Goal: Information Seeking & Learning: Learn about a topic

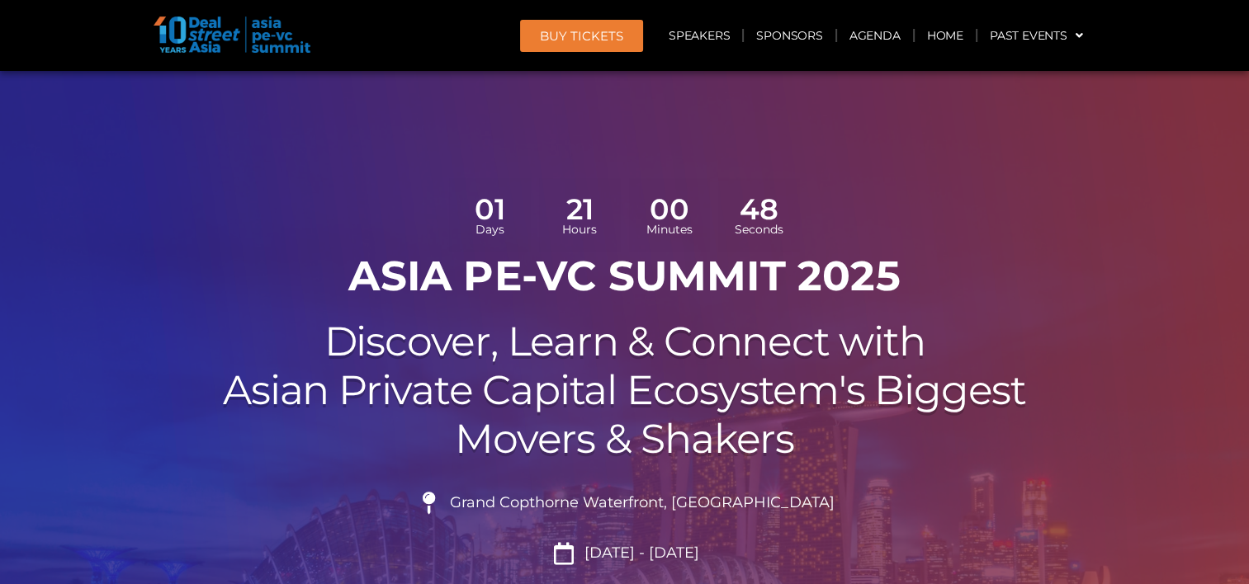
click at [222, 277] on h1 "ASIA PE-VC Summit 2025" at bounding box center [625, 277] width 925 height 50
click at [866, 35] on link "Agenda" at bounding box center [875, 36] width 76 height 38
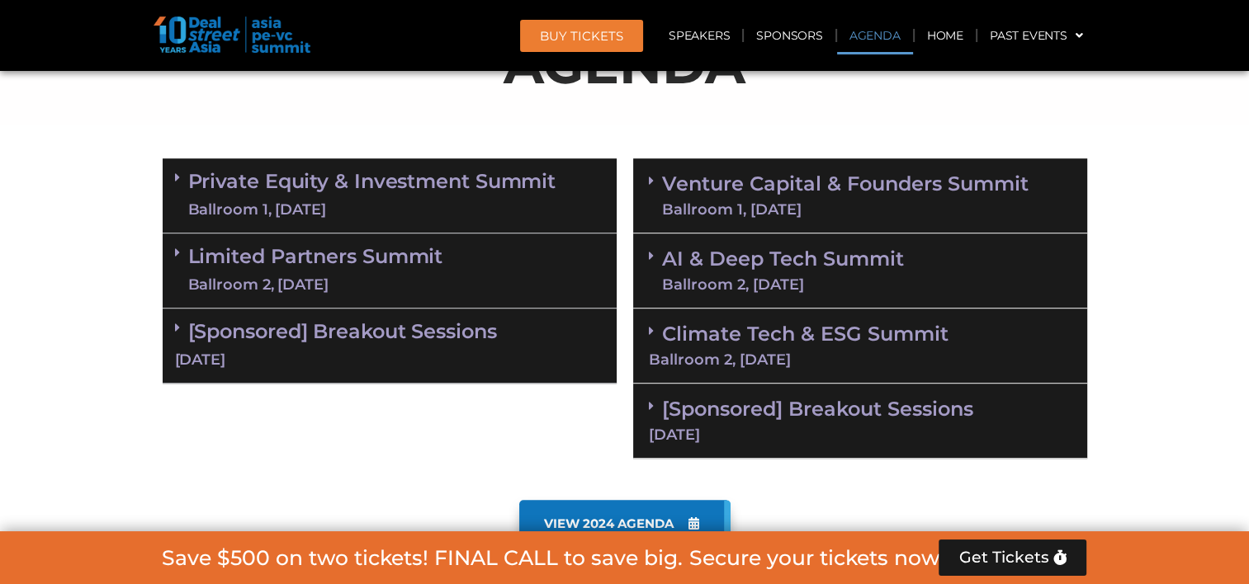
scroll to position [1034, 0]
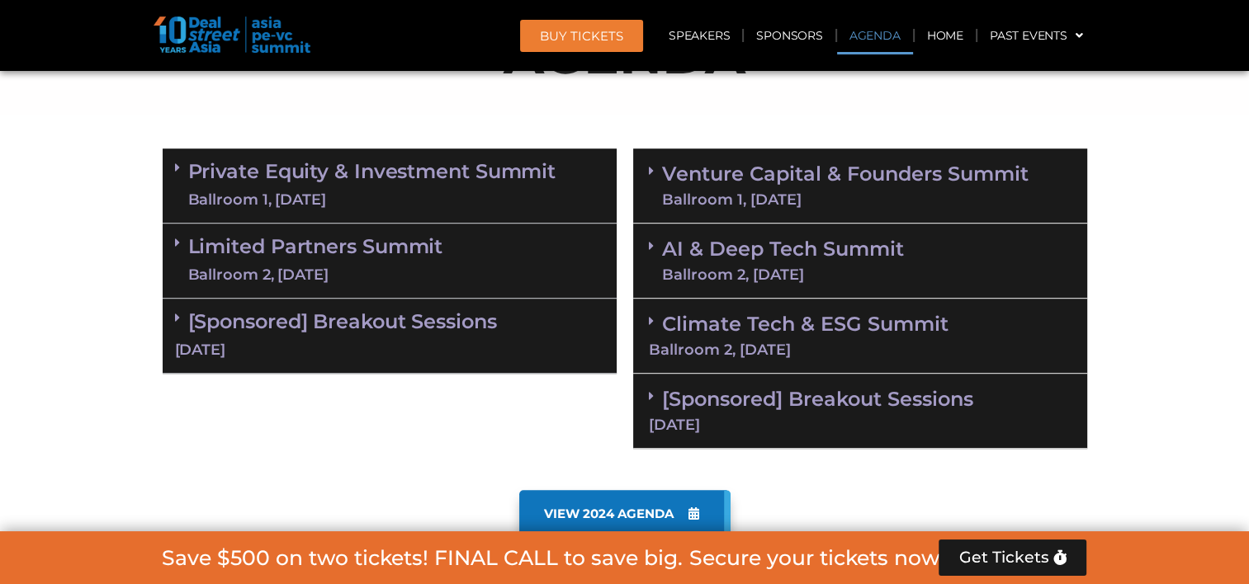
click at [127, 273] on section "Private Equity & Investment Summit Ballroom 1, 10 Sept 8:00 am – 9:00 am | Regi…" at bounding box center [624, 298] width 1249 height 317
click at [311, 172] on link "Private Equity & Investment Summit Ballroom 1, 10 Sept" at bounding box center [372, 186] width 368 height 50
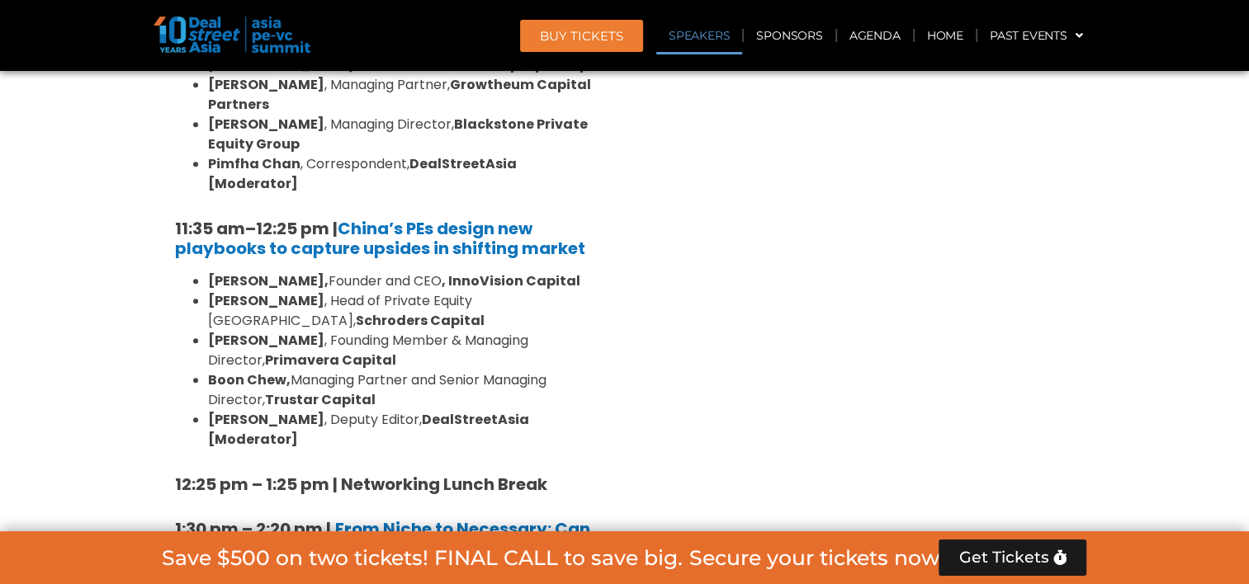
scroll to position [1942, 0]
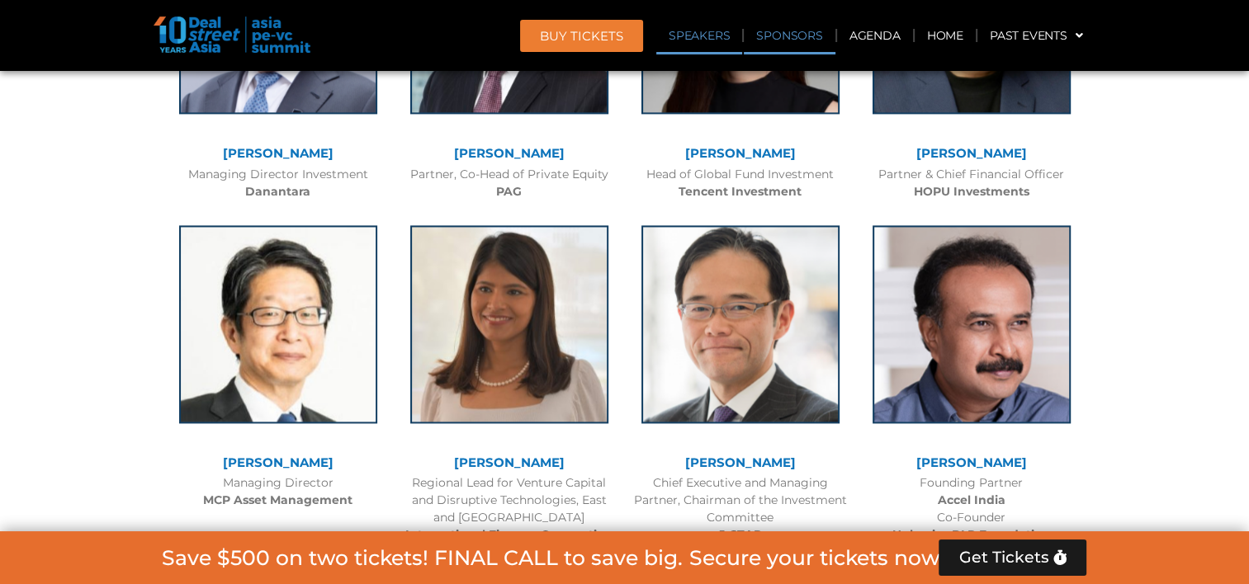
scroll to position [2272, 0]
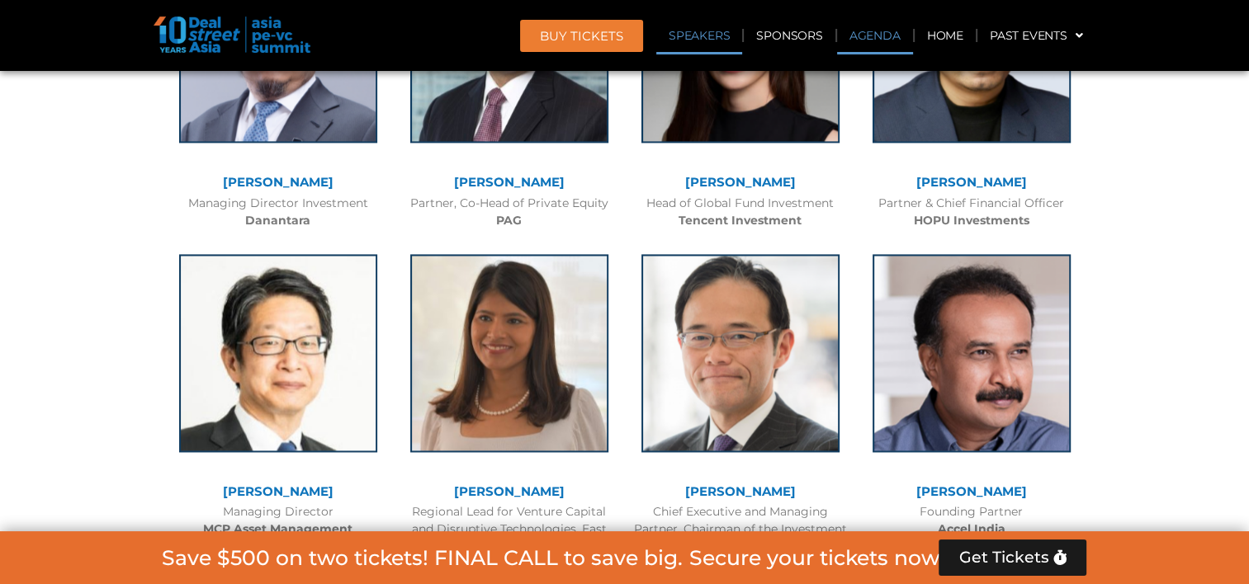
click at [885, 38] on link "Agenda" at bounding box center [875, 36] width 76 height 38
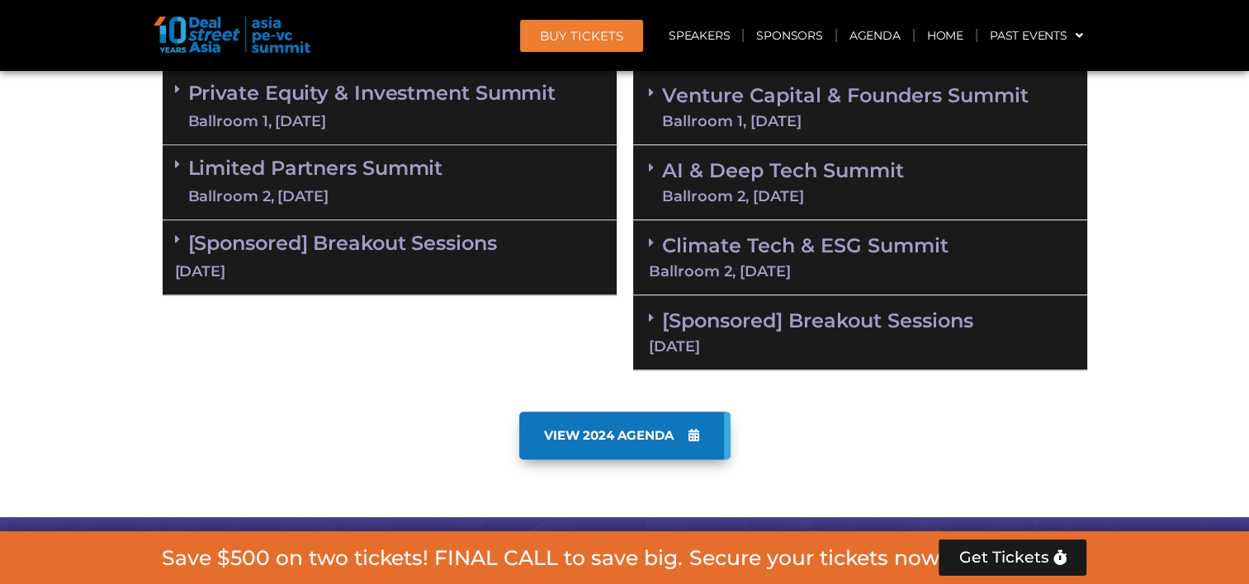
scroll to position [1070, 0]
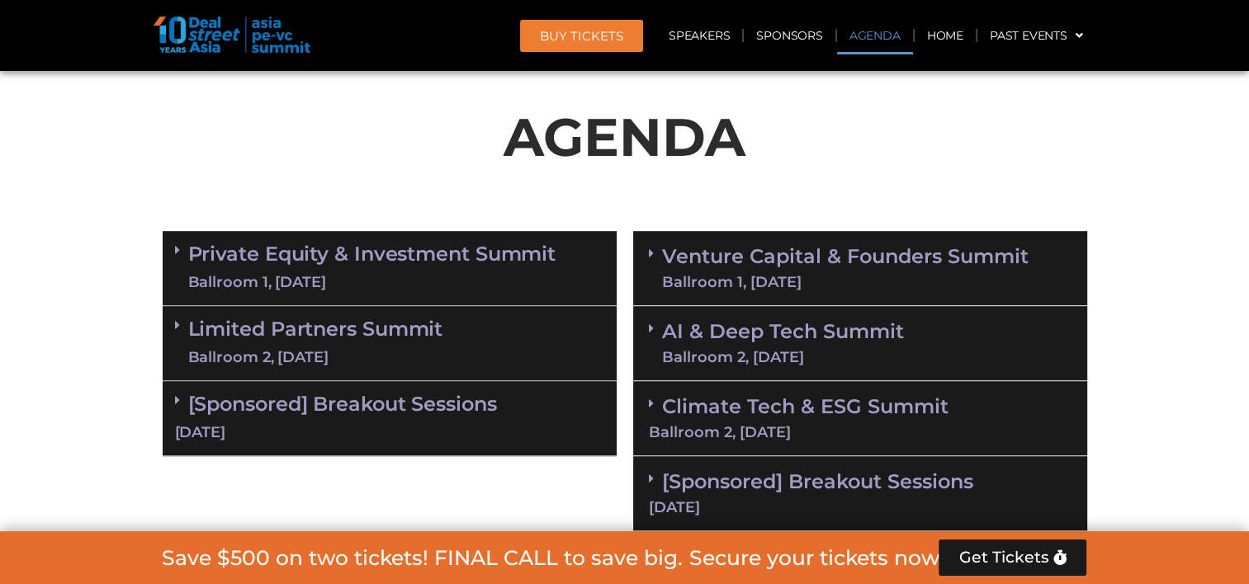
click at [440, 281] on div "Ballroom 1, [DATE]" at bounding box center [372, 282] width 368 height 21
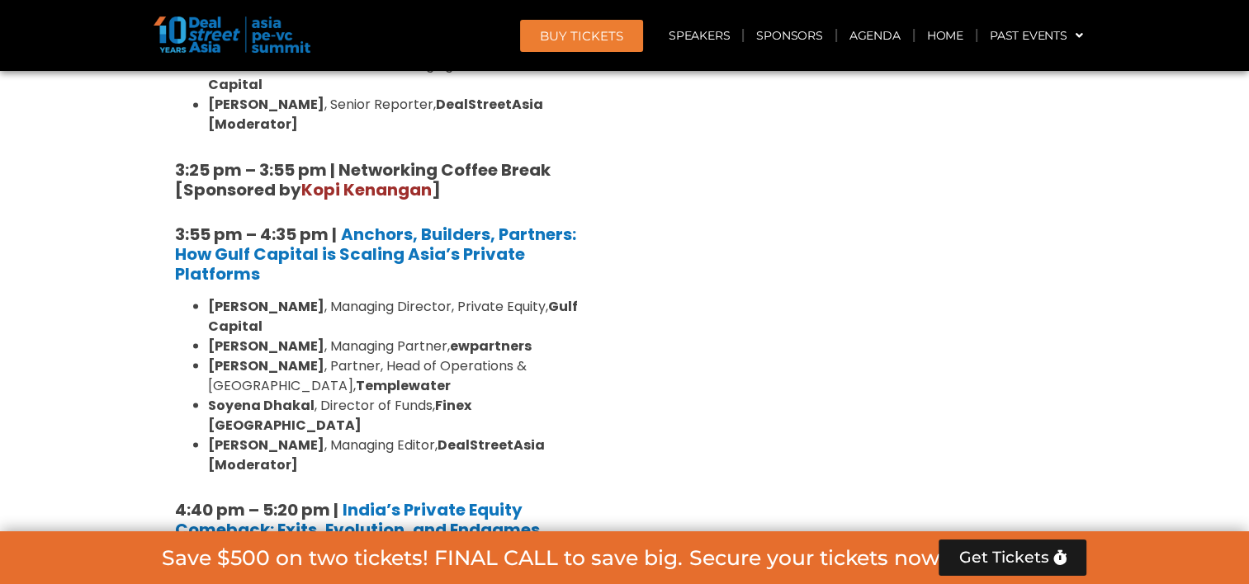
scroll to position [3051, 0]
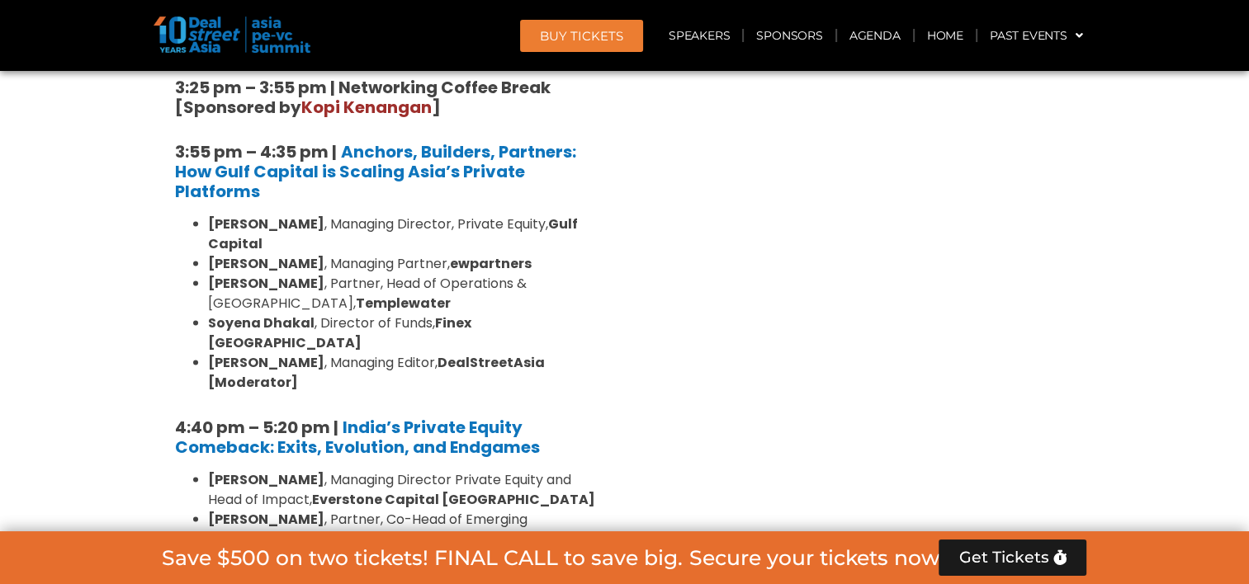
drag, startPoint x: 331, startPoint y: 441, endPoint x: 175, endPoint y: 438, distance: 156.0
copy strong "5:20 pm – 6:00 pm"
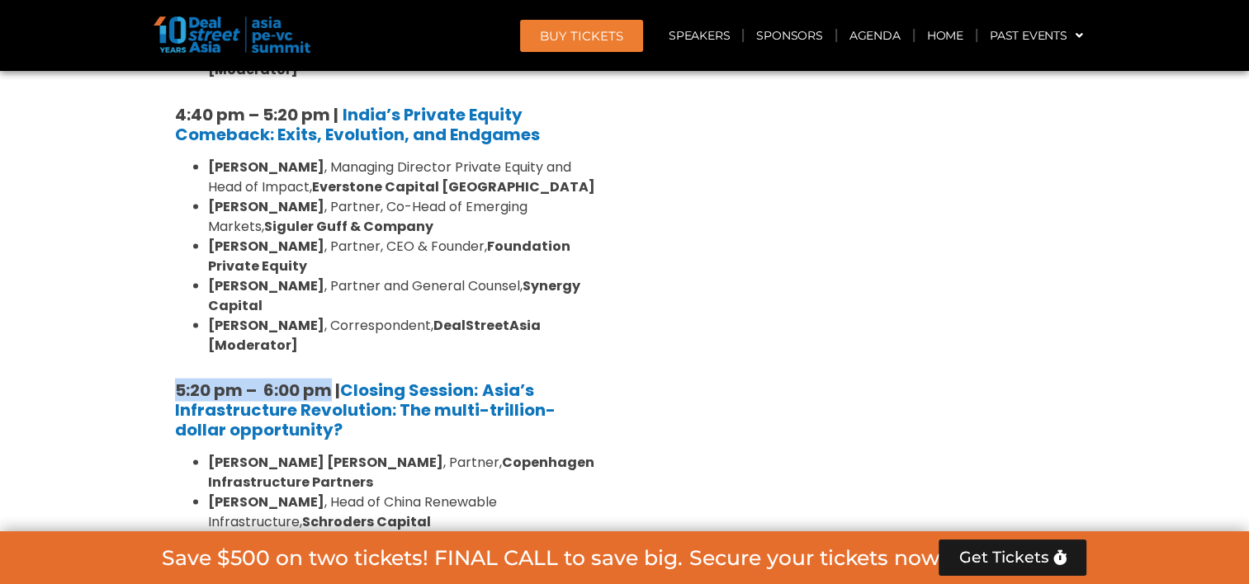
scroll to position [3381, 0]
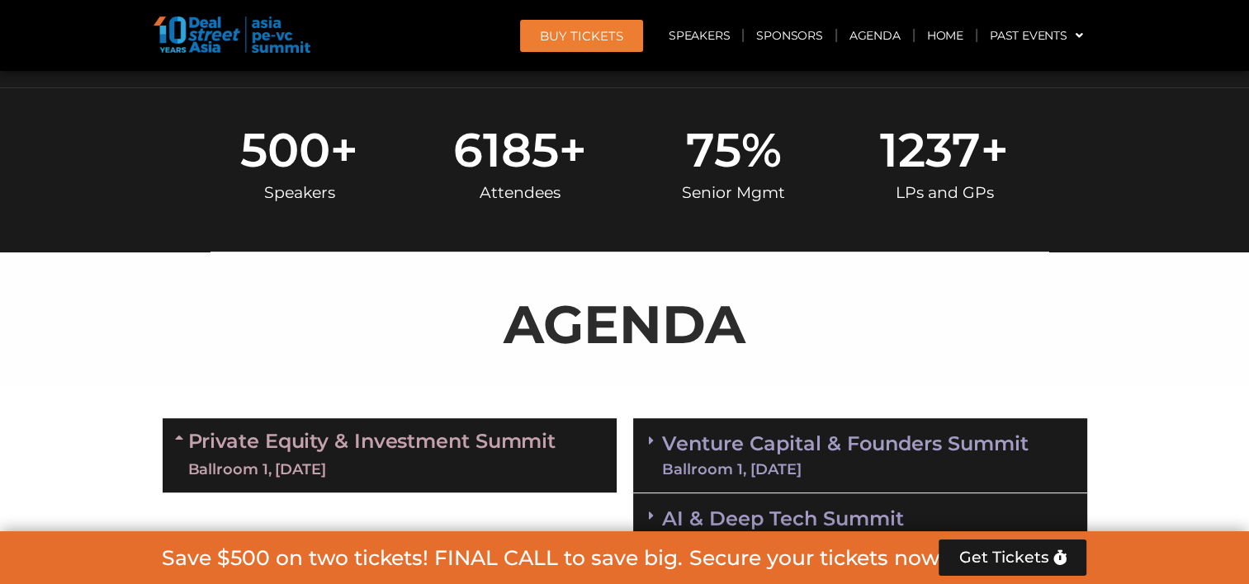
scroll to position [868, 0]
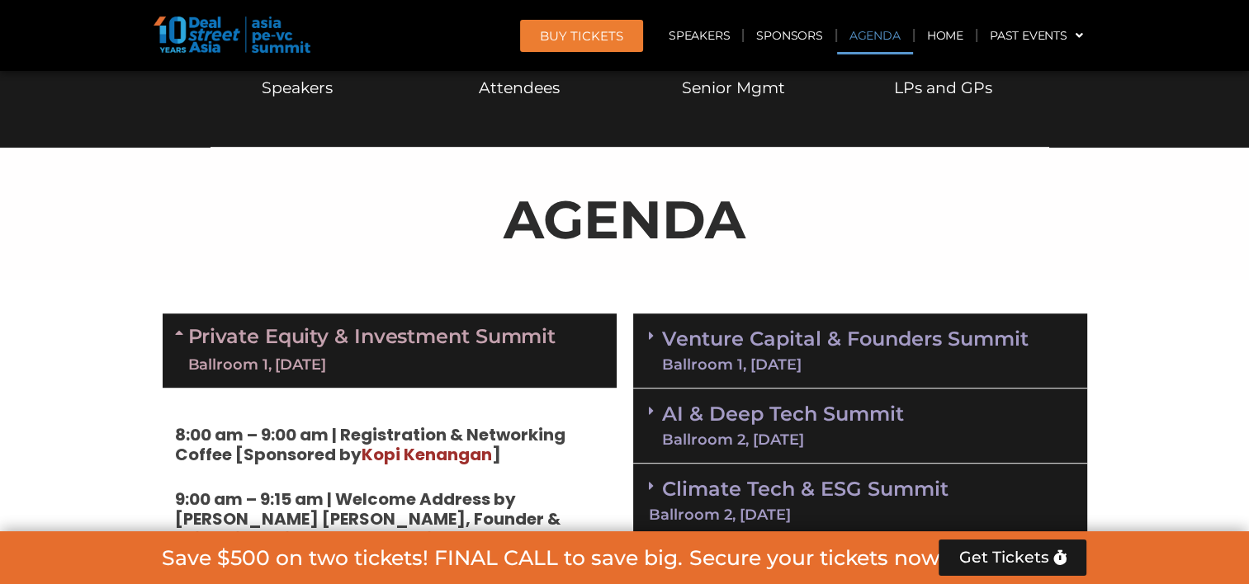
click at [763, 340] on link "Venture Capital & Founders​ Summit Ballroom 1, 11 Sept" at bounding box center [845, 350] width 367 height 43
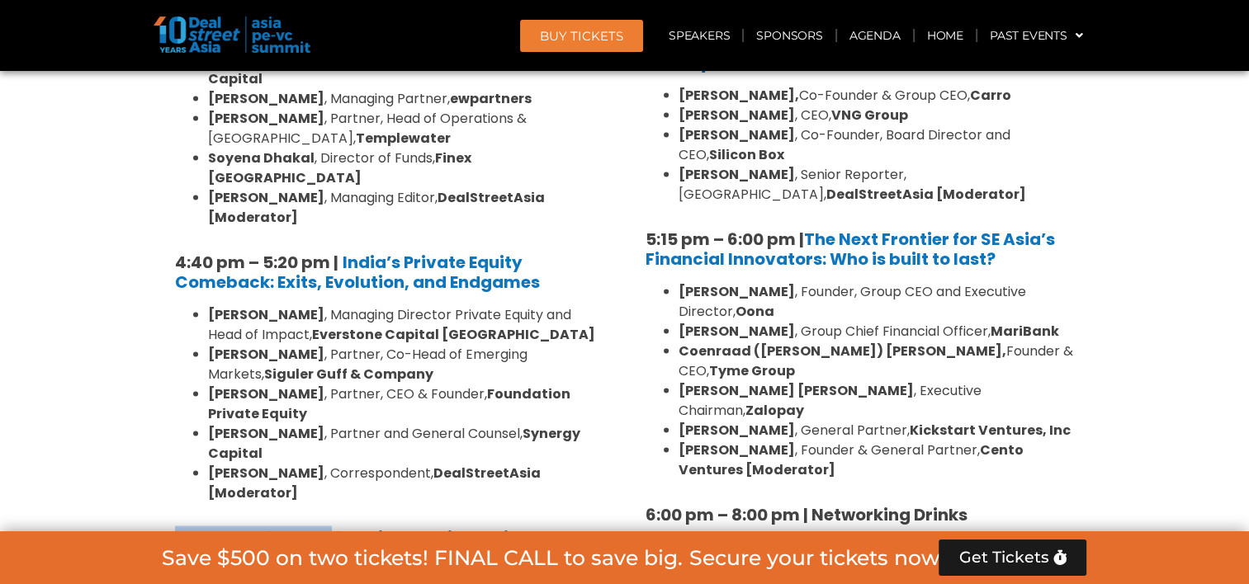
scroll to position [3262, 0]
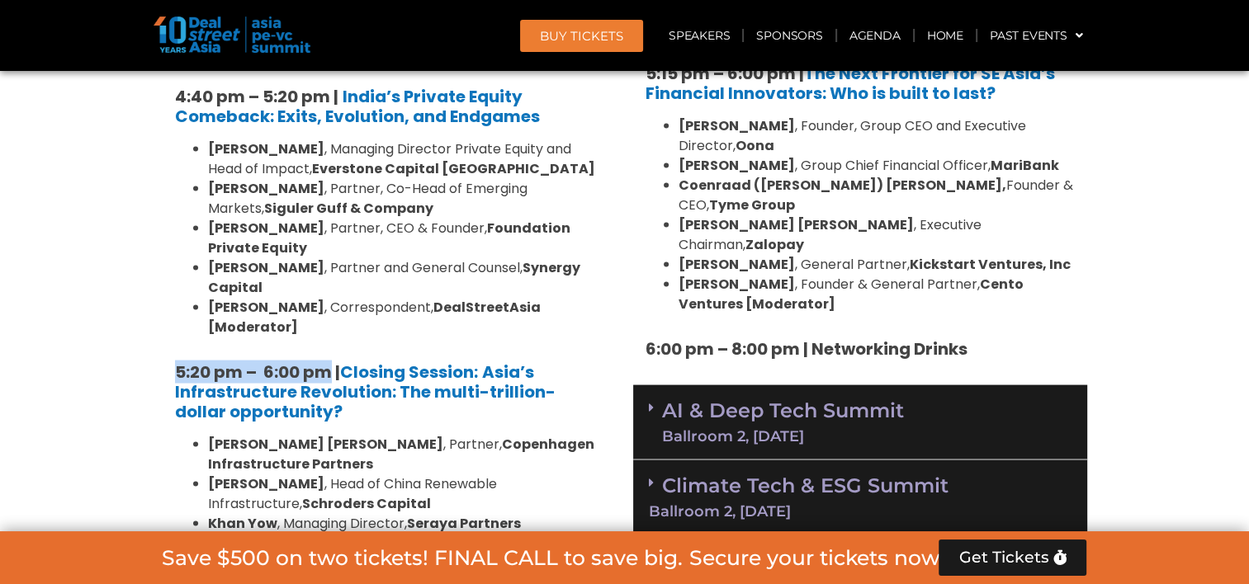
click at [731, 401] on link "AI & Deep Tech Summit Ballroom 2, 11 Sept" at bounding box center [783, 422] width 242 height 43
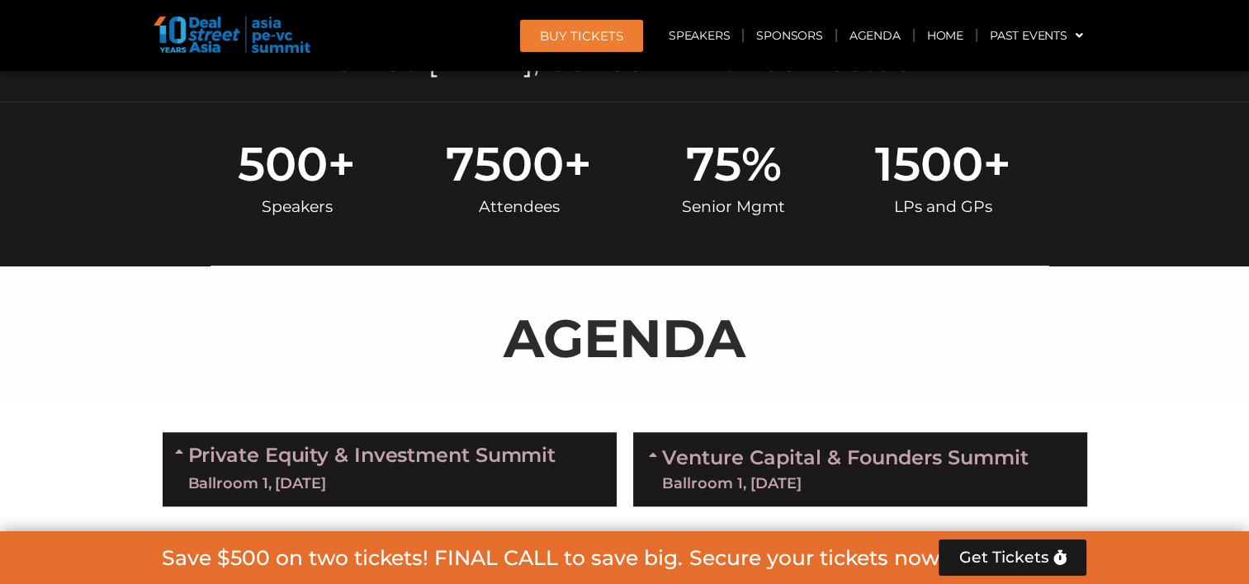
scroll to position [951, 0]
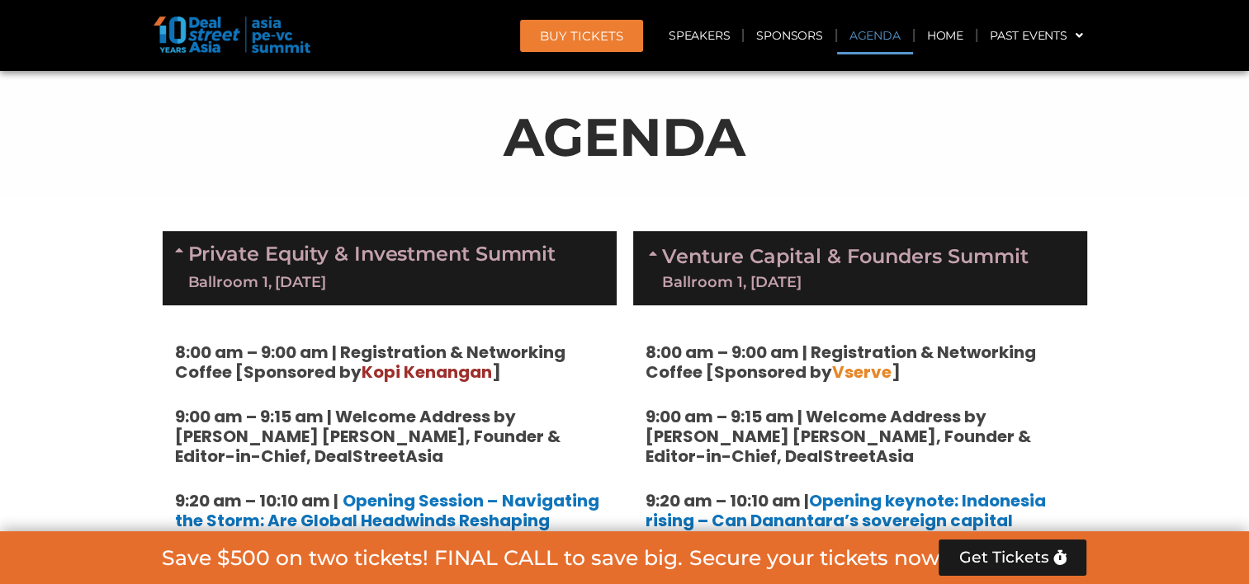
click at [769, 270] on link "Venture Capital & Founders​ Summit Ballroom 1, 11 Sept" at bounding box center [845, 268] width 367 height 43
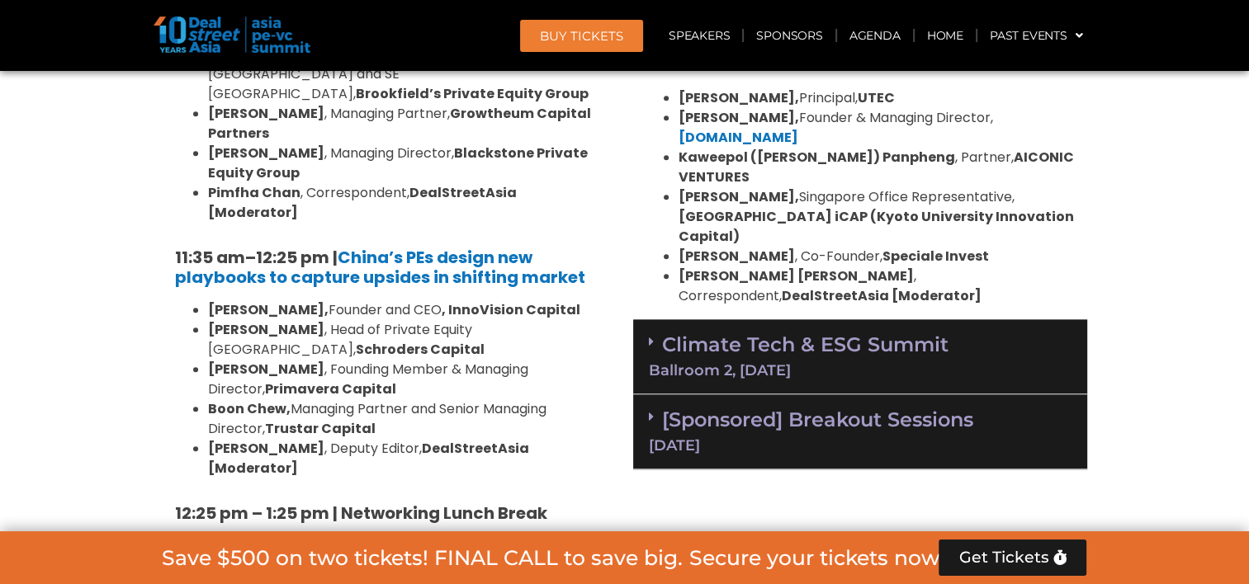
scroll to position [1859, 0]
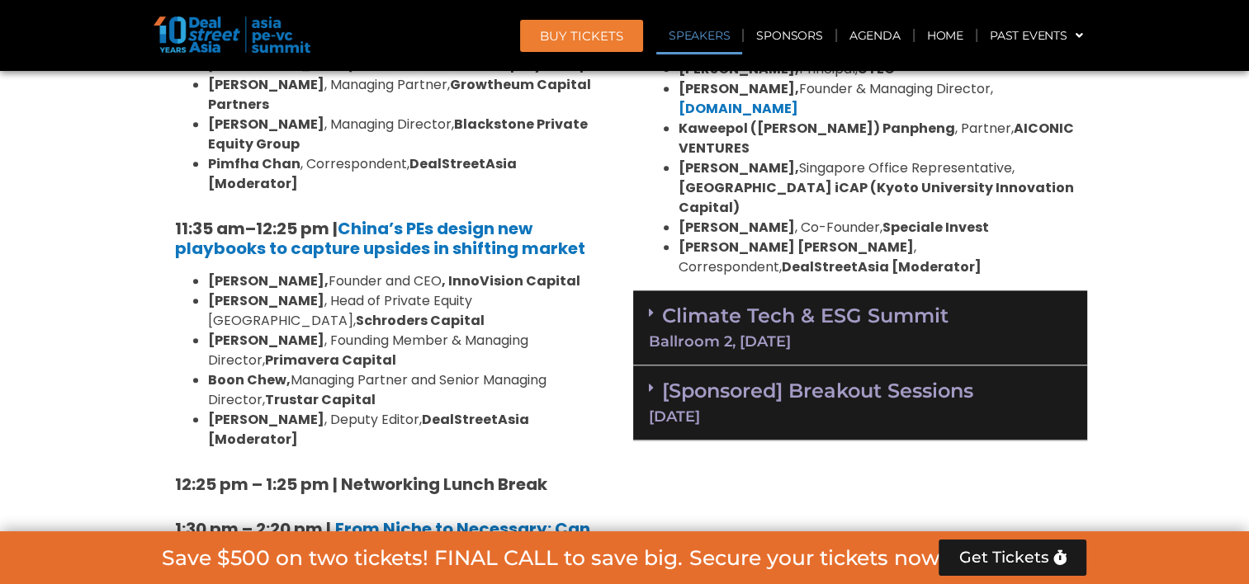
click at [765, 304] on link "Climate Tech & ESG Summit Ballroom 2, 11 Sept" at bounding box center [860, 326] width 423 height 45
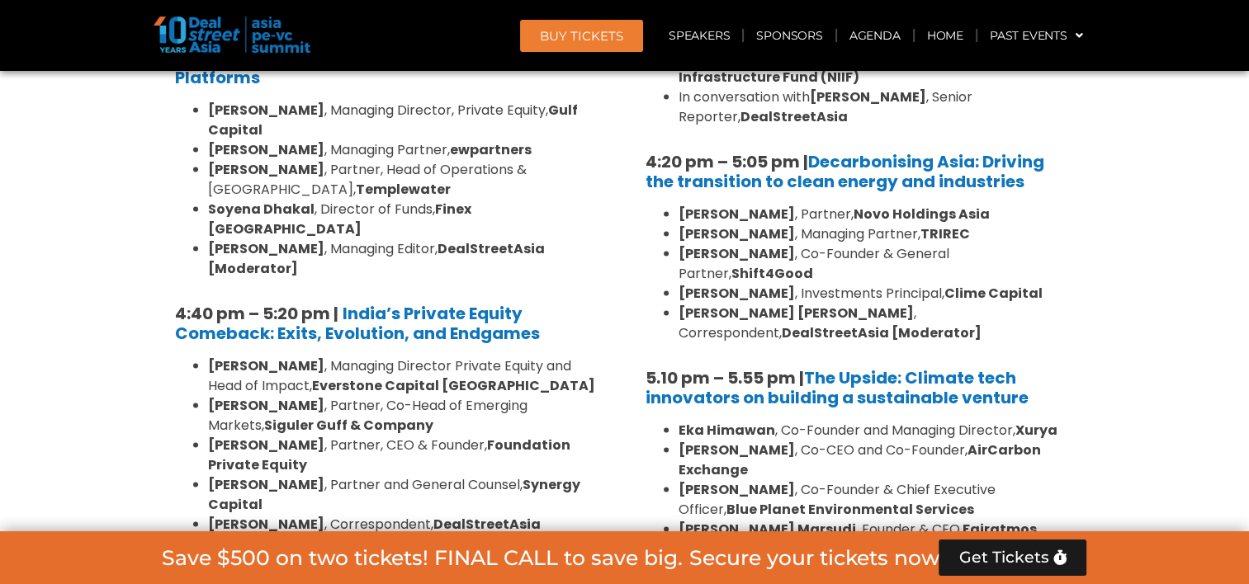
scroll to position [3097, 0]
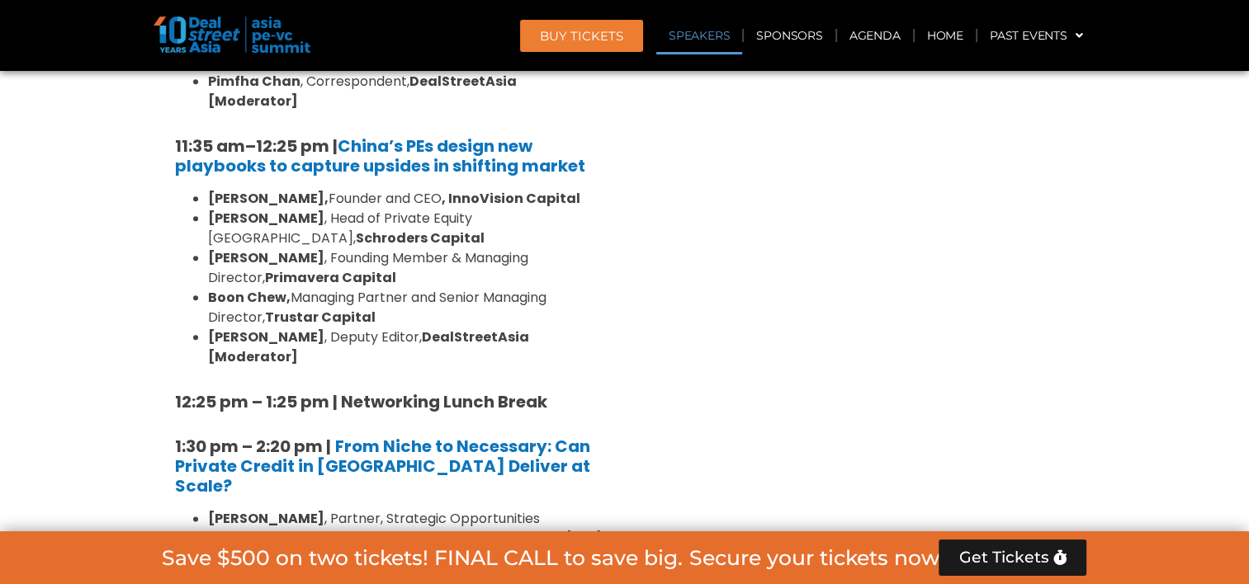
scroll to position [1942, 0]
